Goal: Transaction & Acquisition: Purchase product/service

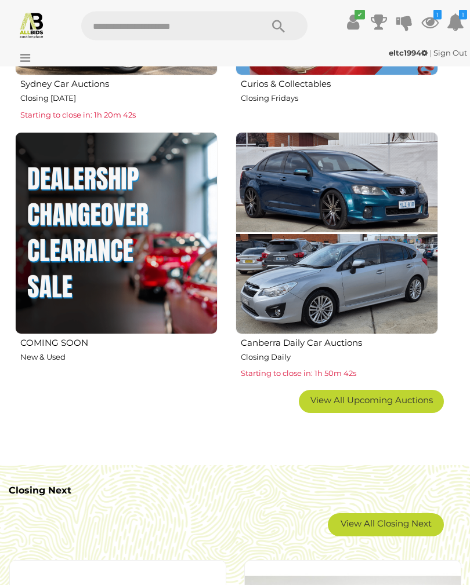
scroll to position [1237, 0]
click at [403, 405] on link "View All Upcoming Auctions" at bounding box center [371, 401] width 145 height 23
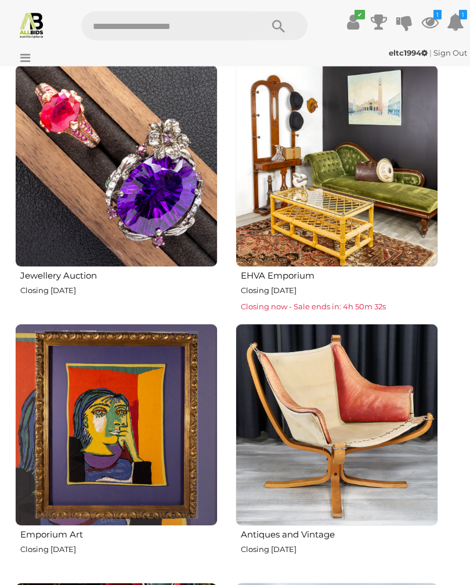
scroll to position [2868, 0]
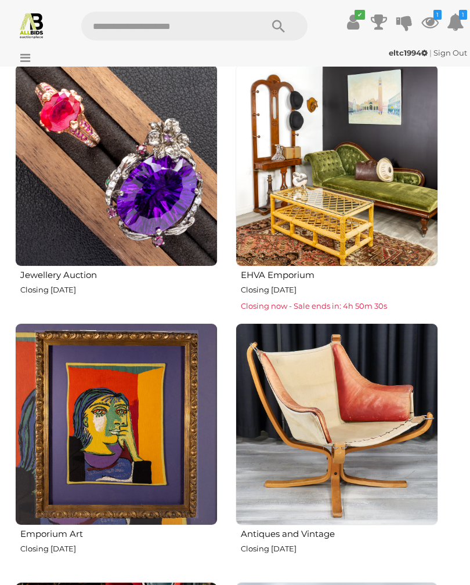
click at [395, 195] on img at bounding box center [336, 165] width 202 height 202
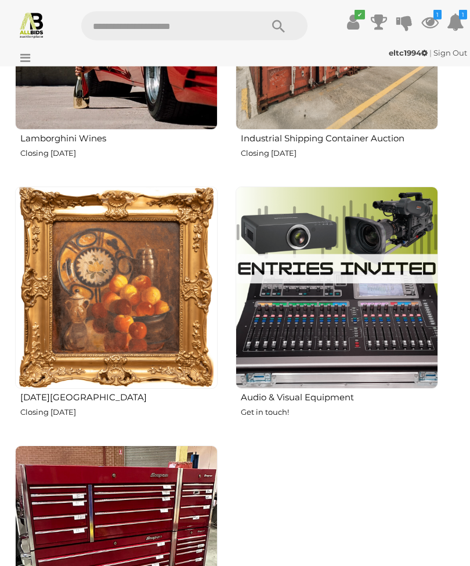
scroll to position [3523, 0]
click at [78, 250] on img at bounding box center [116, 288] width 202 height 202
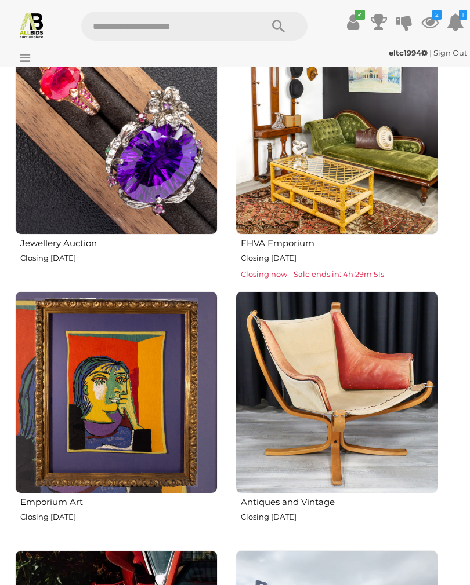
scroll to position [2899, 0]
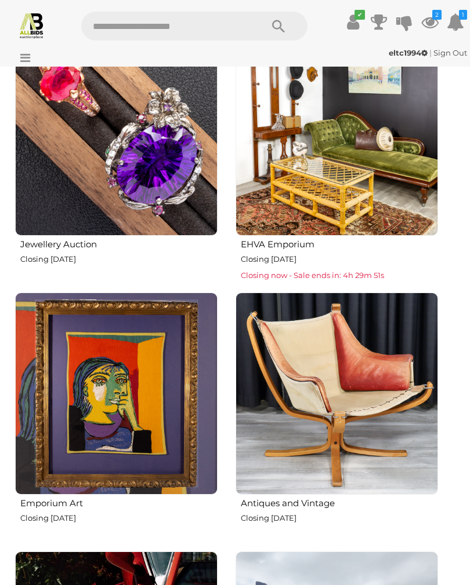
click at [361, 405] on img at bounding box center [336, 394] width 202 height 202
click at [164, 202] on img at bounding box center [116, 135] width 202 height 202
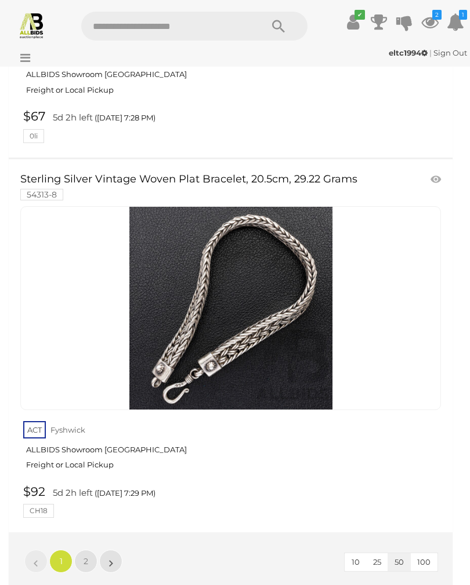
scroll to position [18825, 0]
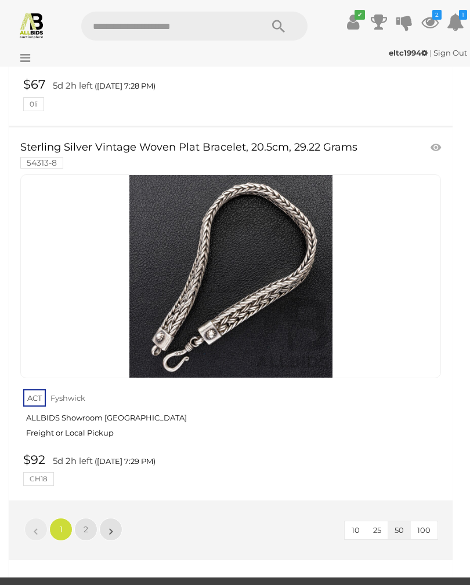
click at [89, 518] on link "2" at bounding box center [85, 529] width 23 height 23
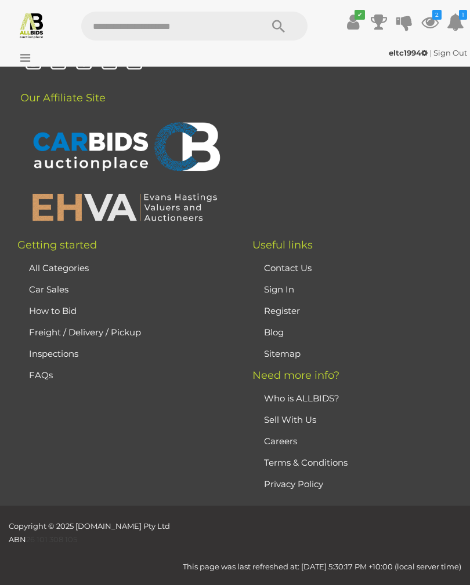
scroll to position [36, 0]
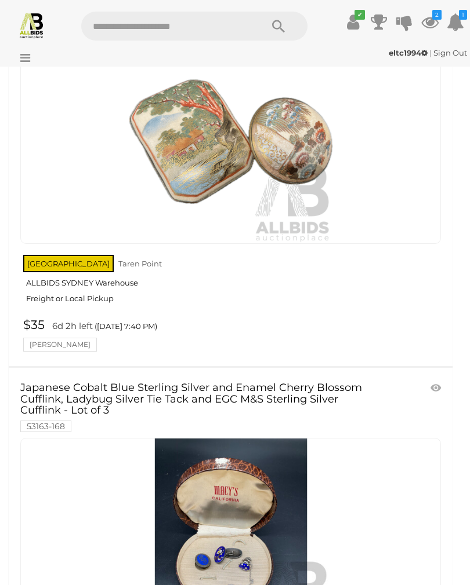
scroll to position [9002, 0]
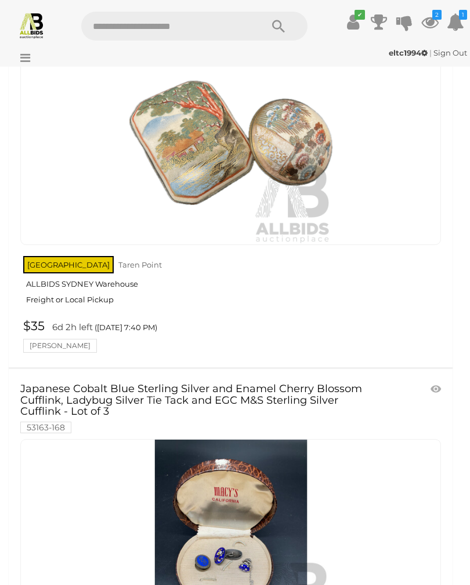
click at [40, 20] on img at bounding box center [31, 25] width 27 height 27
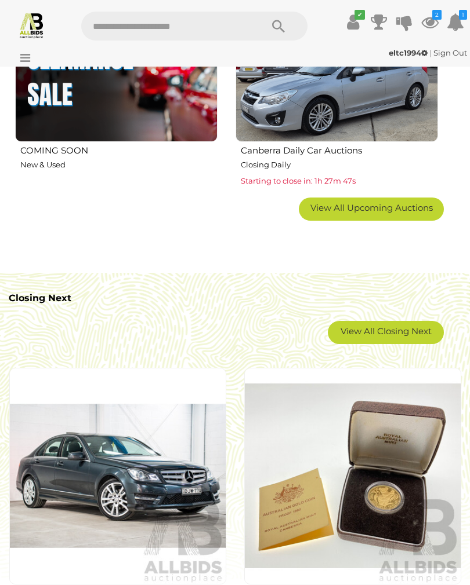
click at [412, 209] on span "View All Upcoming Auctions" at bounding box center [371, 207] width 122 height 11
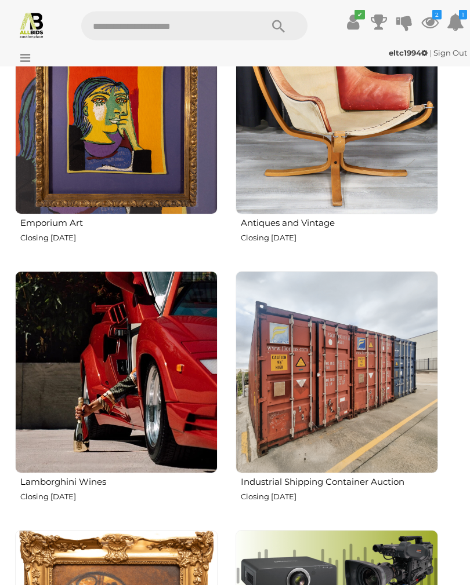
scroll to position [3149, 0]
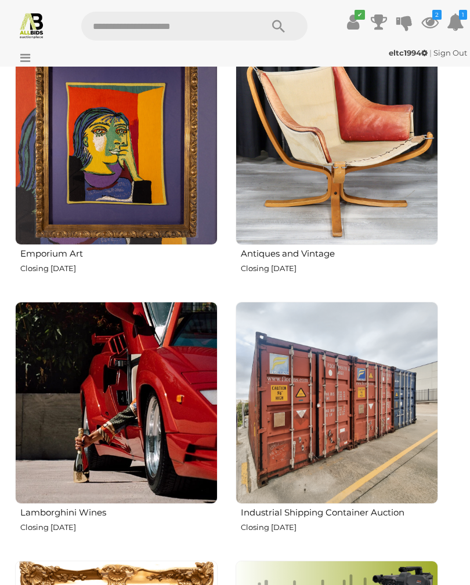
click at [367, 151] on img at bounding box center [336, 144] width 202 height 202
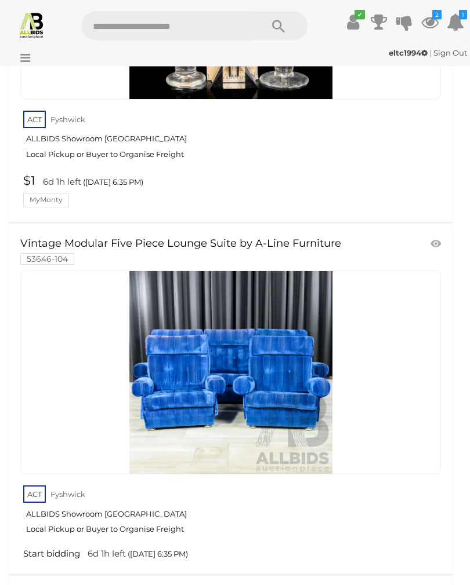
scroll to position [4016, 0]
click at [430, 18] on icon at bounding box center [429, 22] width 17 height 21
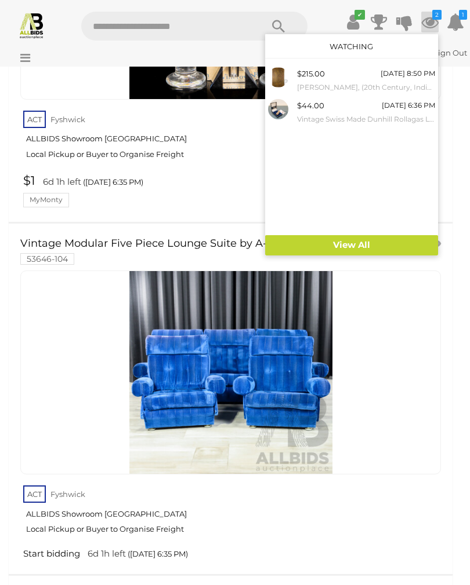
click at [288, 81] on img at bounding box center [278, 77] width 20 height 20
click at [347, 81] on small "[PERSON_NAME], (20th Century, Indigenous-Australian, C1940-2018), Sand Hills, B…" at bounding box center [366, 87] width 138 height 13
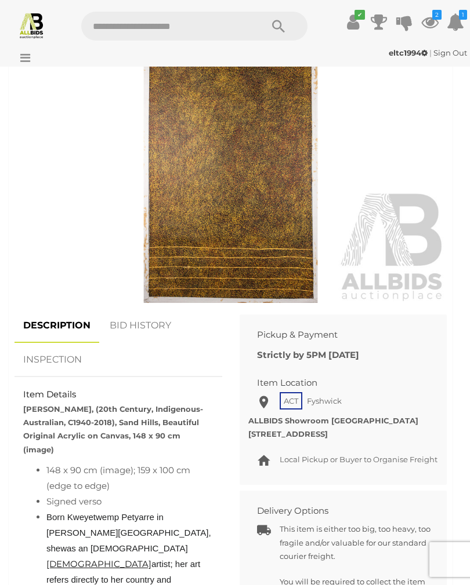
scroll to position [485, 0]
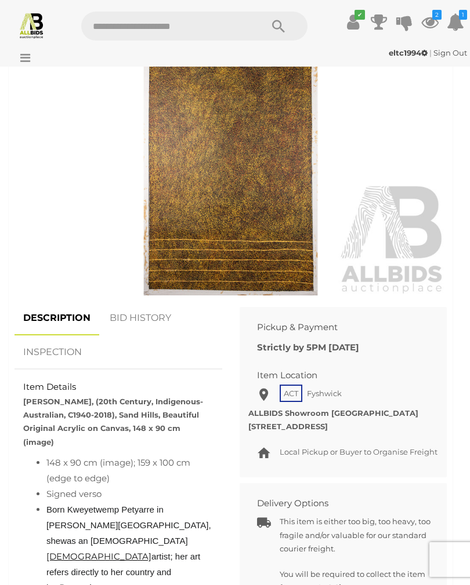
click at [181, 161] on img at bounding box center [230, 156] width 432 height 278
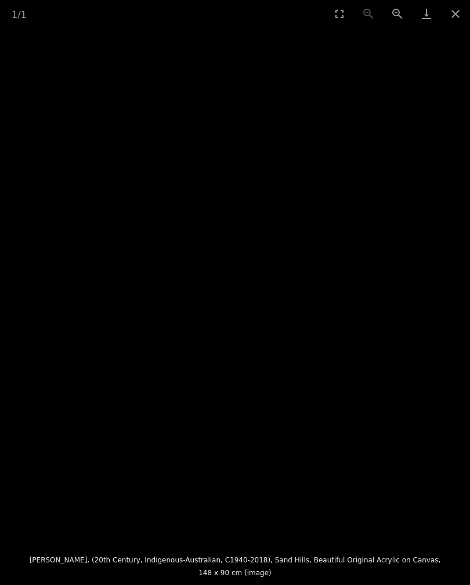
scroll to position [493, 0]
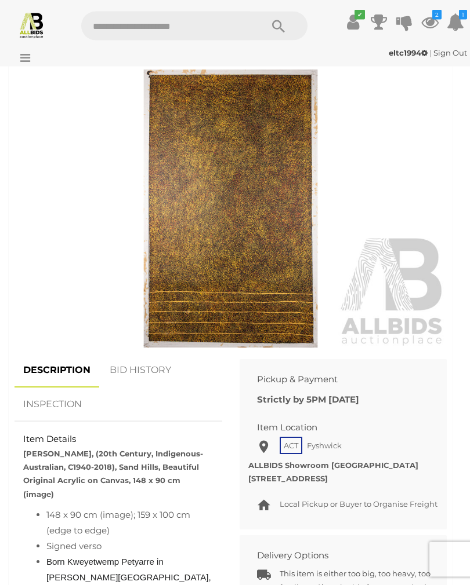
scroll to position [433, 0]
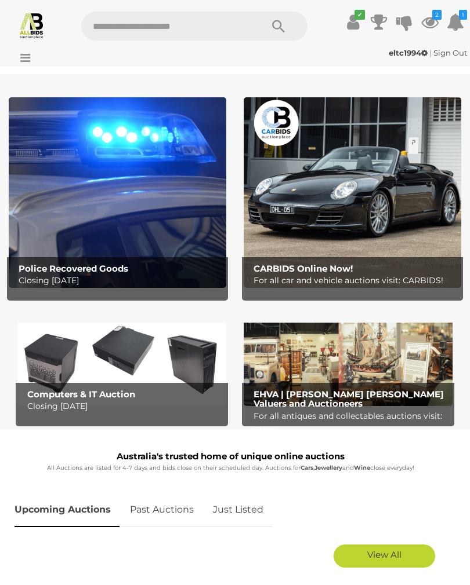
click at [434, 31] on icon at bounding box center [429, 22] width 17 height 21
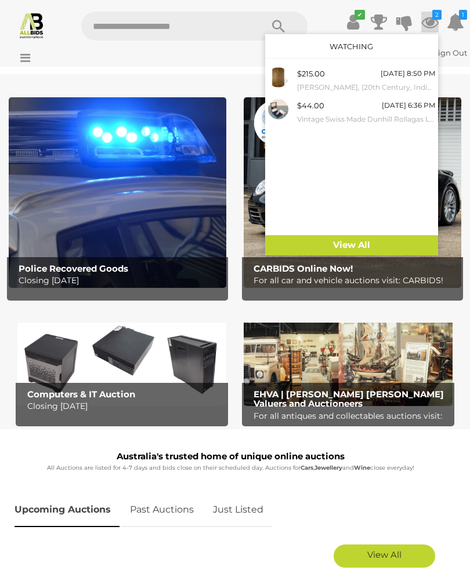
click at [387, 81] on small "[PERSON_NAME], (20th Century, Indigenous-Australian, C1940-2018), Sand Hills, B…" at bounding box center [366, 87] width 138 height 13
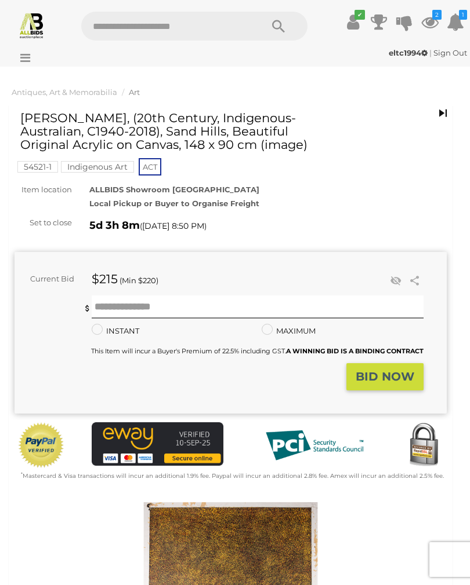
click at [335, 183] on div "ALLBIDS Showroom Fyshwick Local Pickup or Buyer to Organise Freight" at bounding box center [268, 196] width 374 height 27
copy h1 "Kathleen Petyarre"
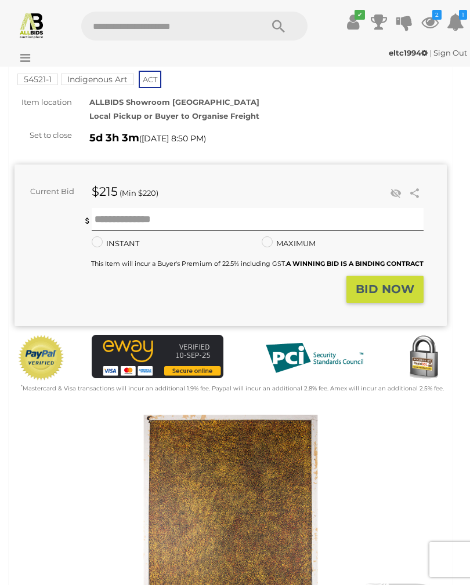
scroll to position [86, 0]
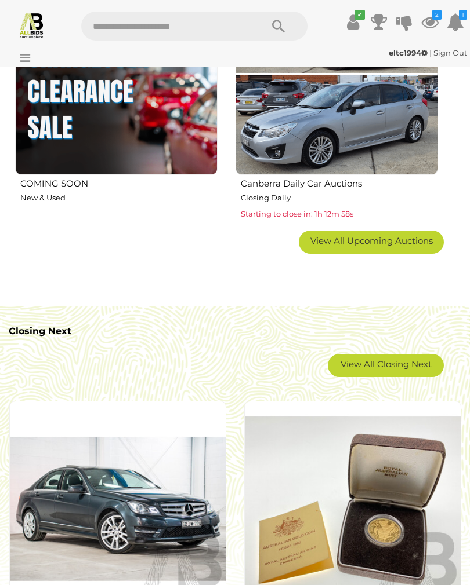
scroll to position [1437, 0]
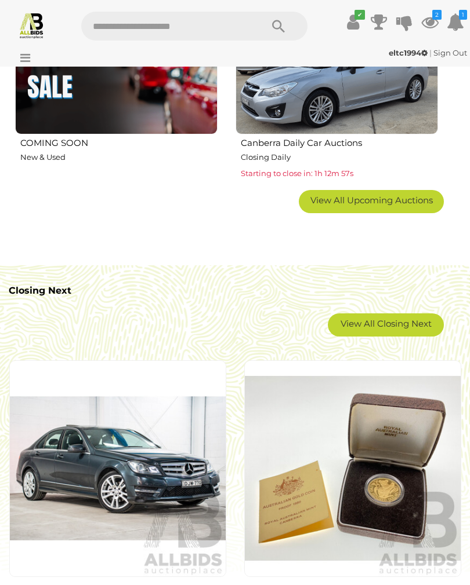
click at [321, 202] on span "View All Upcoming Auctions" at bounding box center [371, 200] width 122 height 11
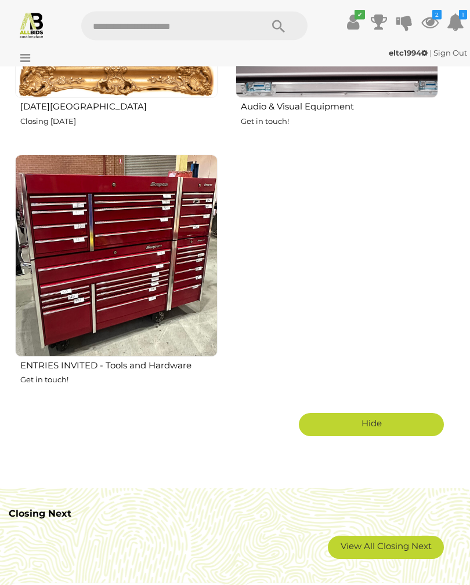
scroll to position [3814, 0]
